Goal: Task Accomplishment & Management: Use online tool/utility

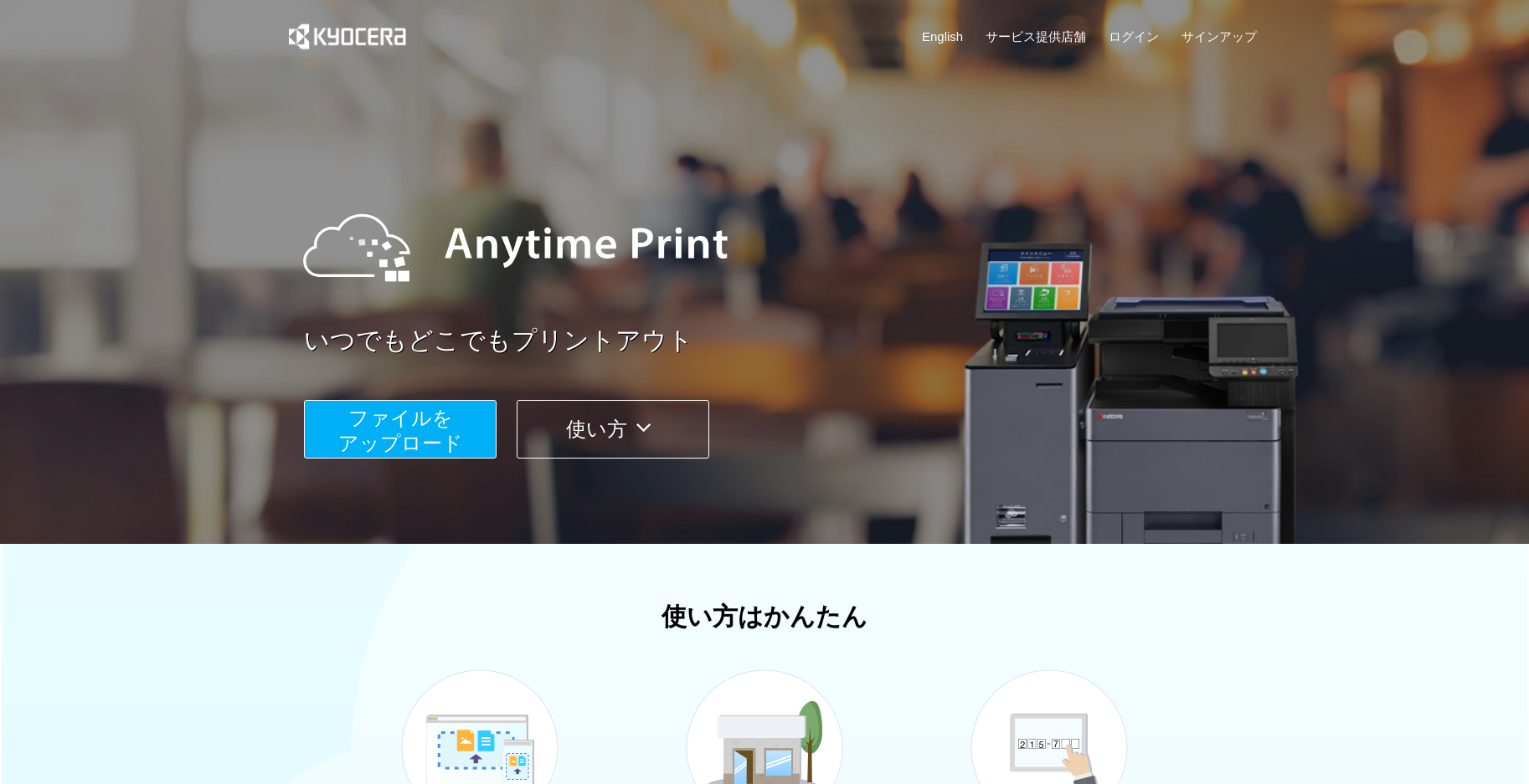
click at [277, 356] on div "いつでもどこでもプリントアウト ファイルを ​​アップロード 使い方" at bounding box center [764, 315] width 1004 height 469
click at [381, 421] on span "ファイルを ​​アップロード" at bounding box center [401, 431] width 125 height 48
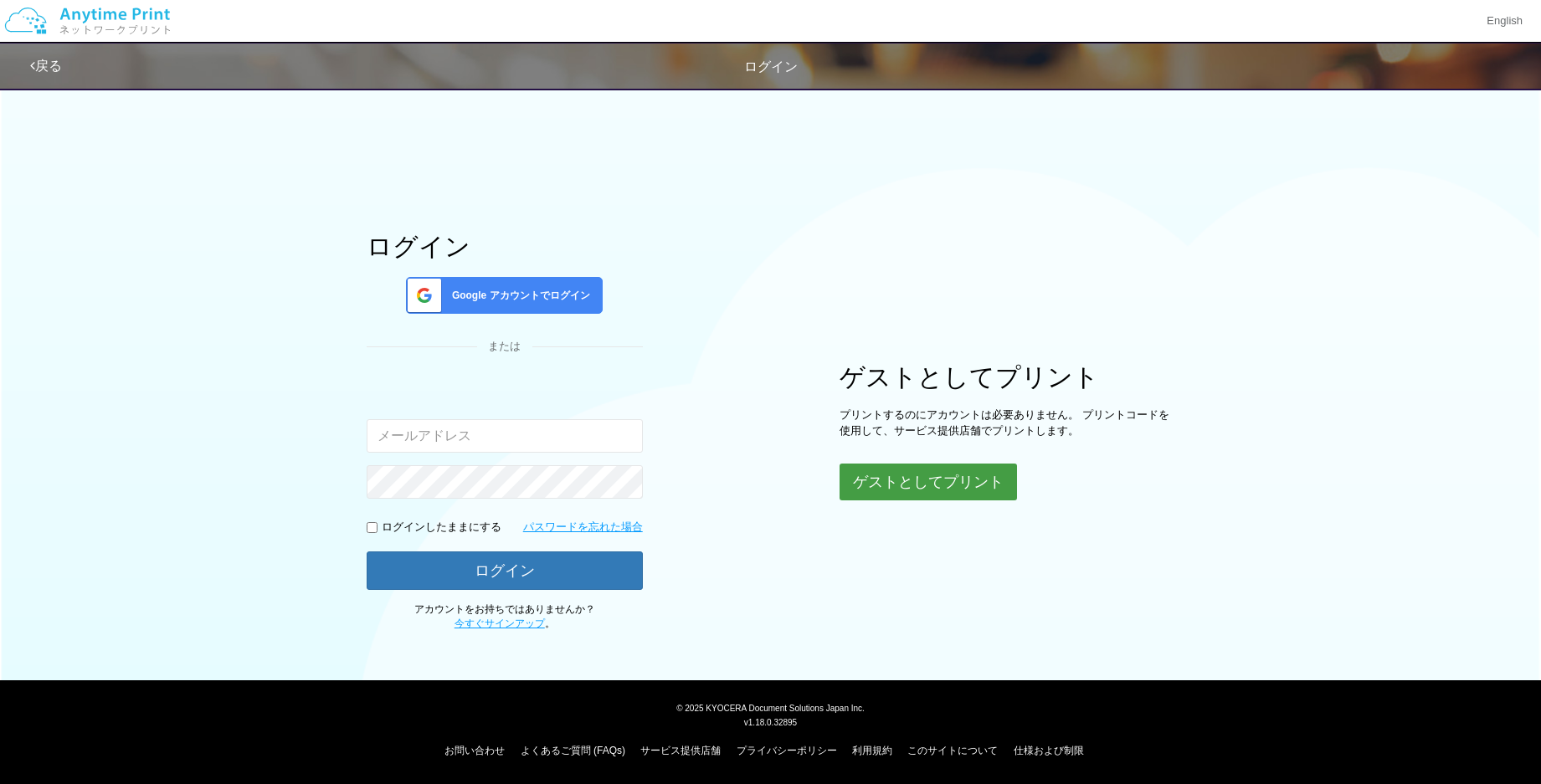
click at [956, 481] on button "ゲストとしてプリント" at bounding box center [928, 482] width 177 height 37
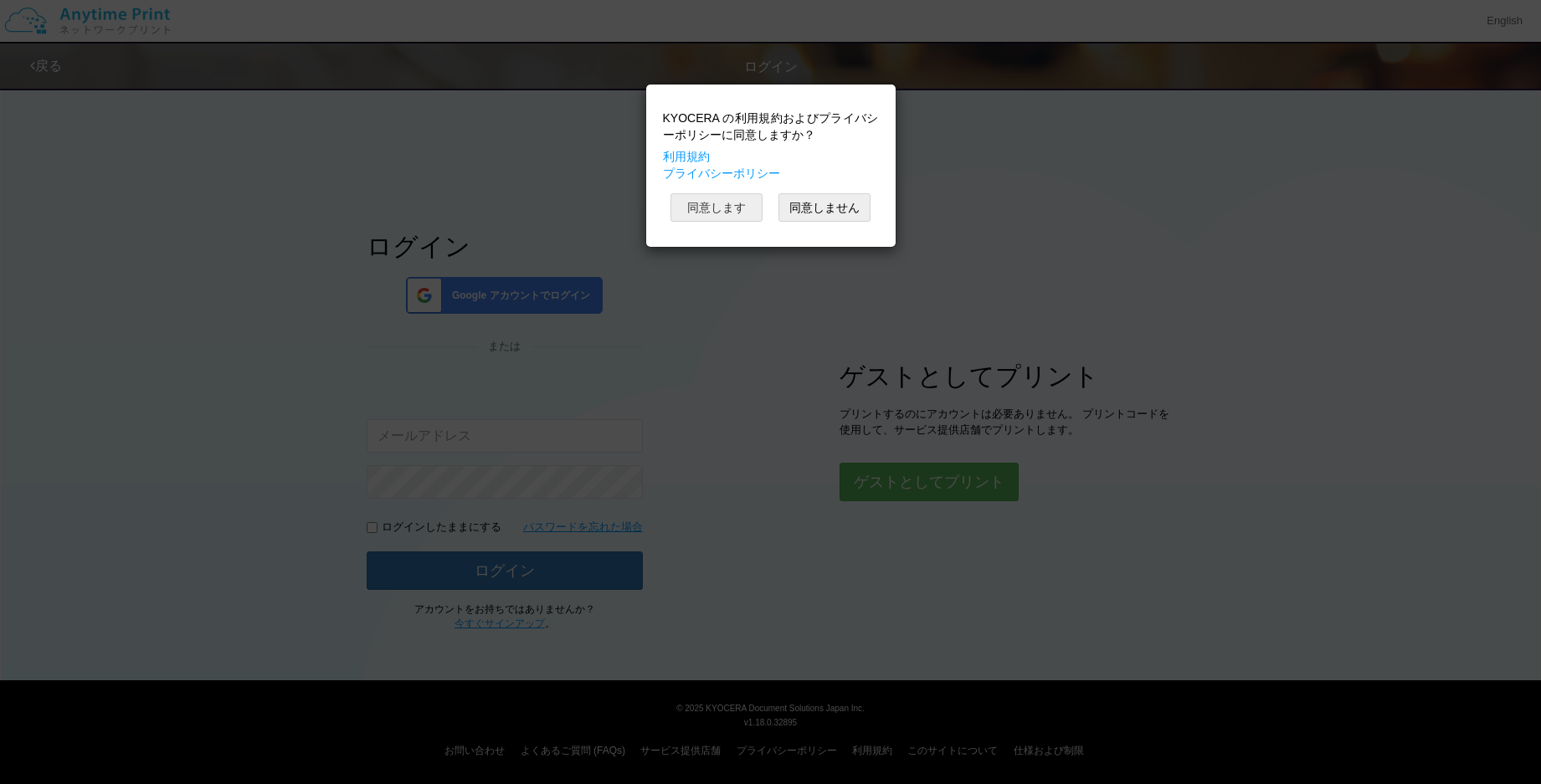
click at [731, 206] on button "同意します" at bounding box center [716, 207] width 92 height 28
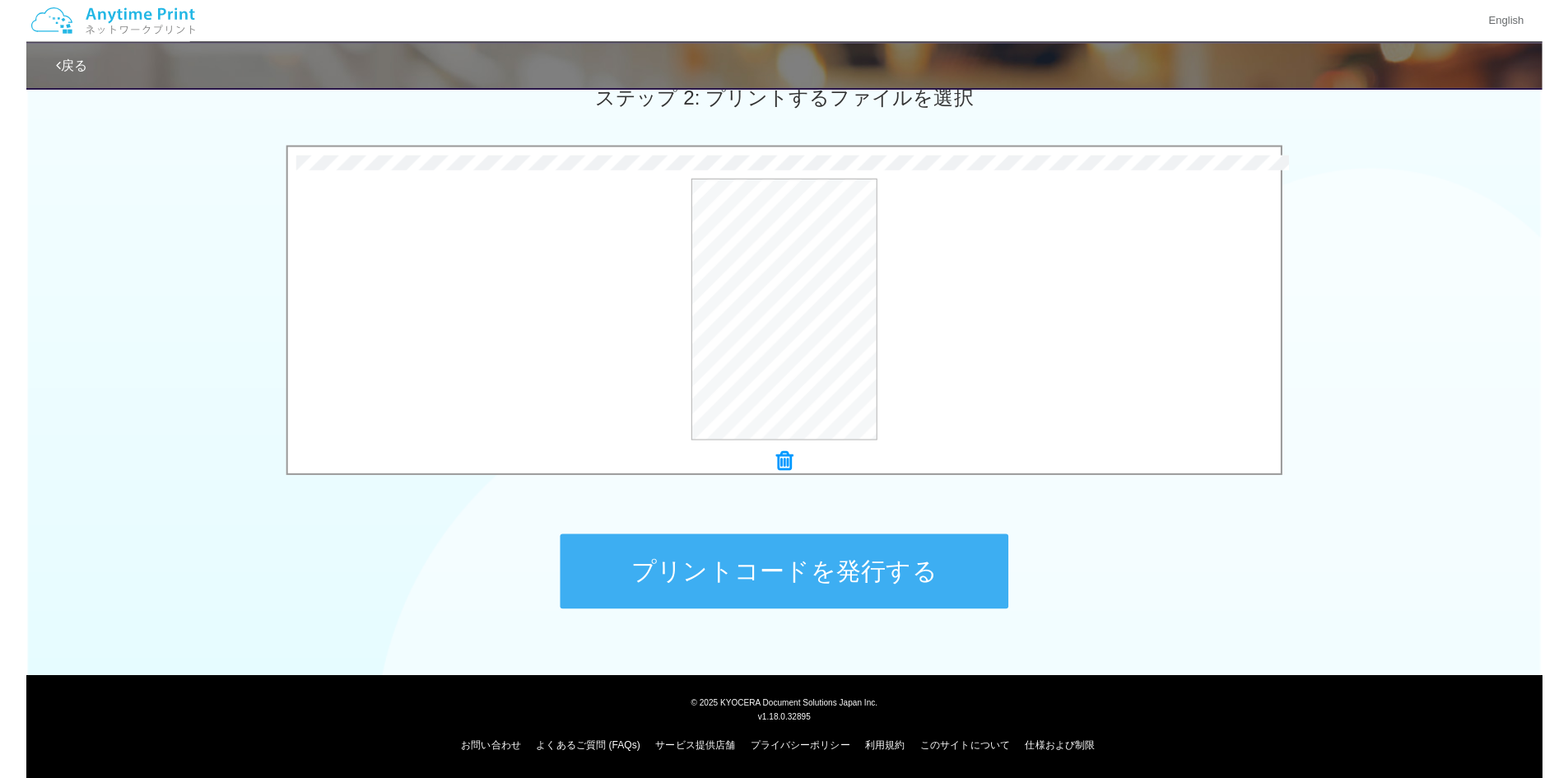
scroll to position [475, 0]
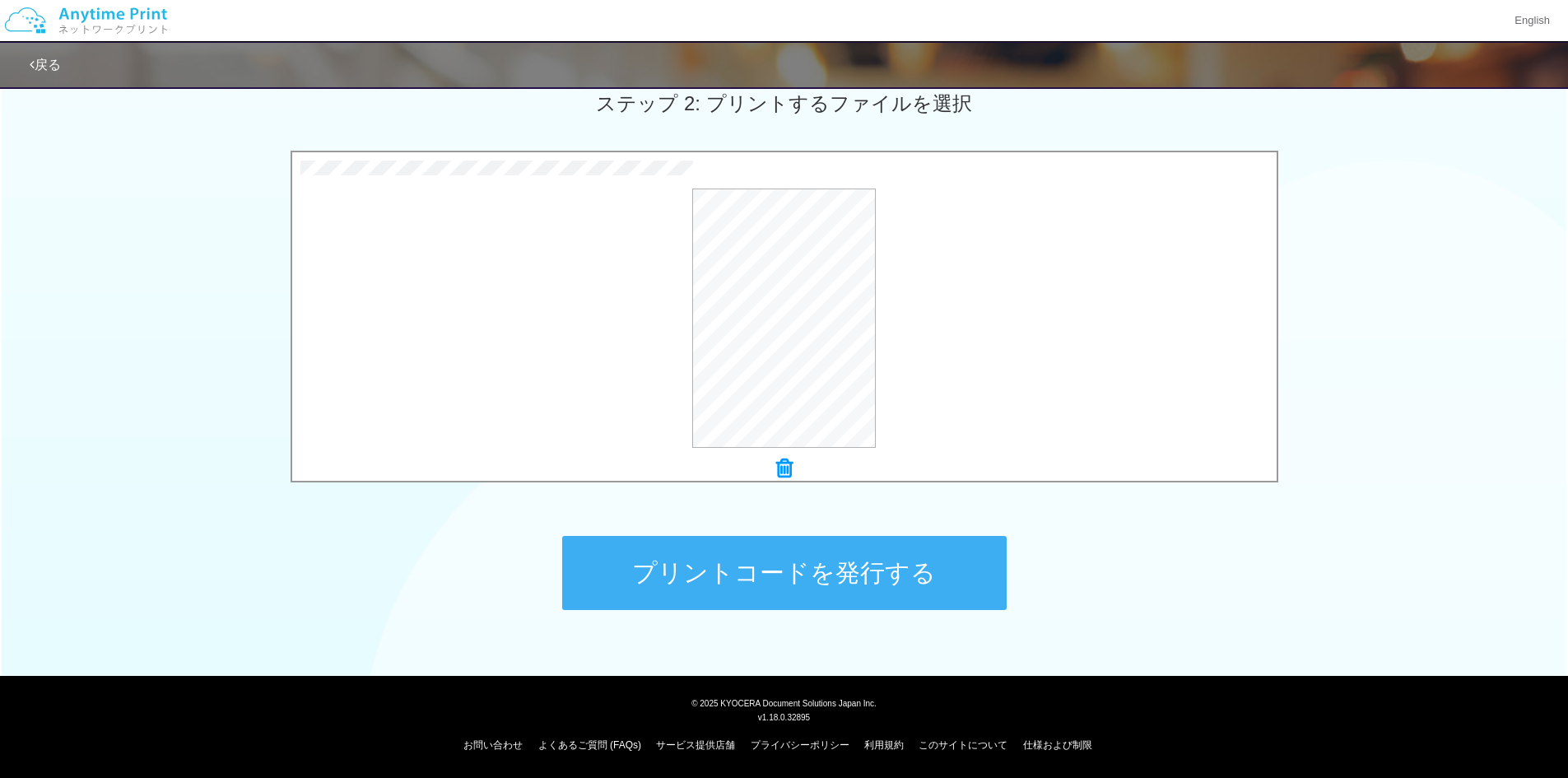
click at [832, 569] on button "プリントコードを発行する" at bounding box center [784, 573] width 445 height 74
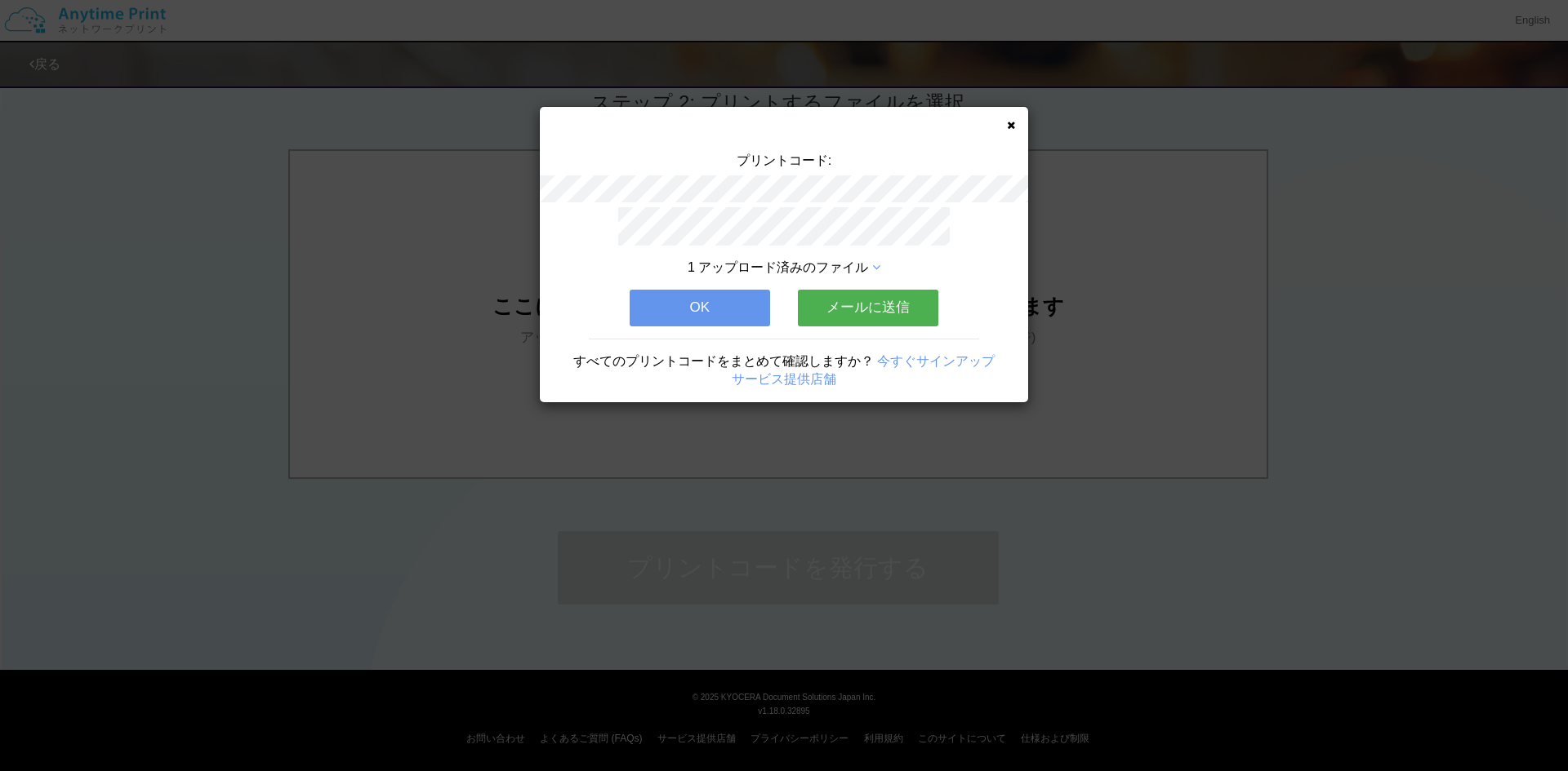
click at [725, 322] on div "1 アップロード済みのファイル OK メールに送信 すべてのプリントコードをまとめて確認しますか？ 今すぐサインアップ サービス提供店舗" at bounding box center [784, 304] width 488 height 195
click at [725, 309] on button "OK" at bounding box center [700, 307] width 140 height 36
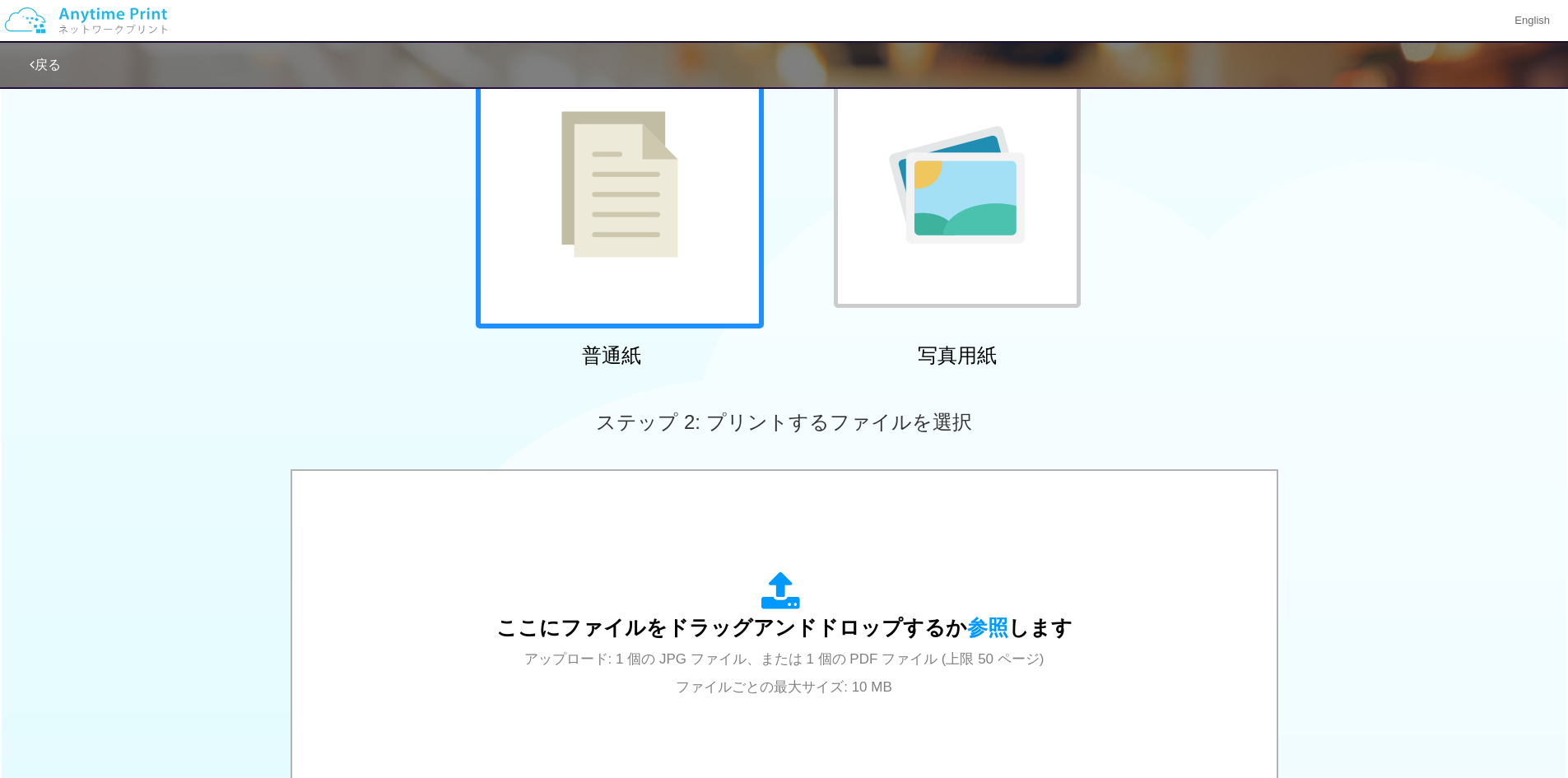
scroll to position [0, 0]
